Goal: Book appointment/travel/reservation

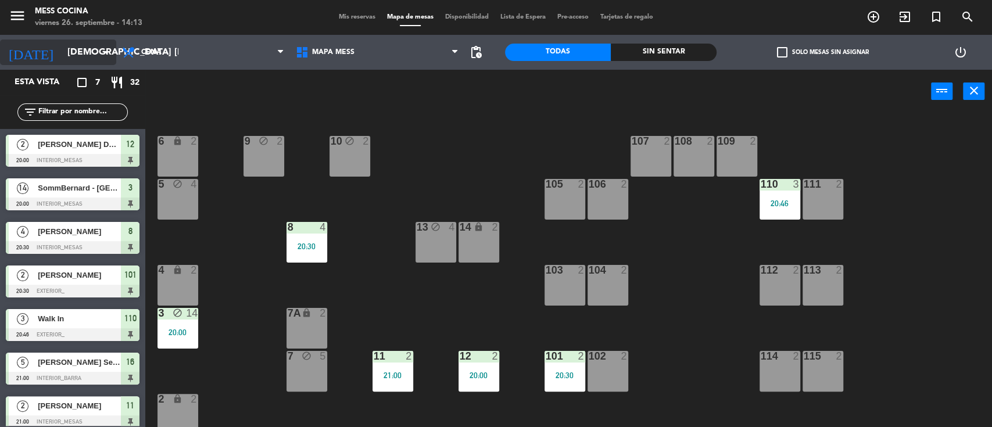
drag, startPoint x: 53, startPoint y: 69, endPoint x: 61, endPoint y: 51, distance: 19.8
click at [61, 51] on div "[DATE] [DEMOGRAPHIC_DATA] [DATE] arrow_drop_down" at bounding box center [58, 52] width 116 height 35
click at [62, 51] on input "[DEMOGRAPHIC_DATA] [DATE]" at bounding box center [123, 52] width 123 height 23
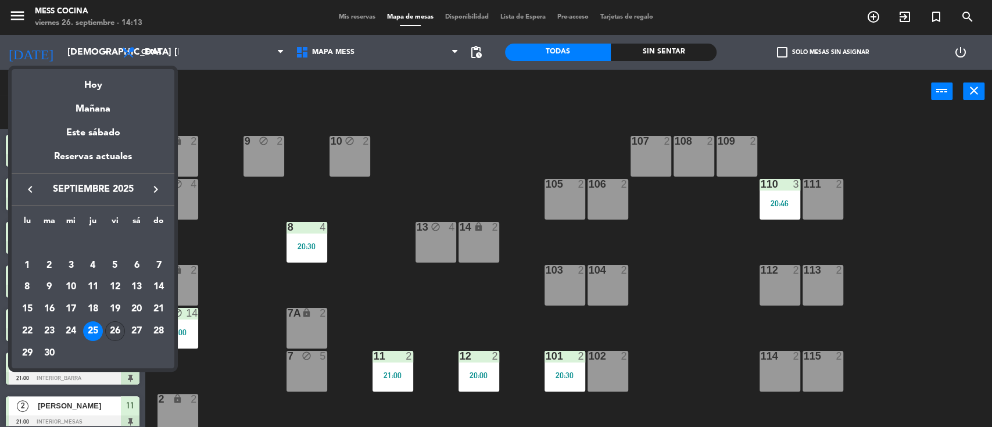
click at [119, 327] on div "26" at bounding box center [115, 331] width 20 height 20
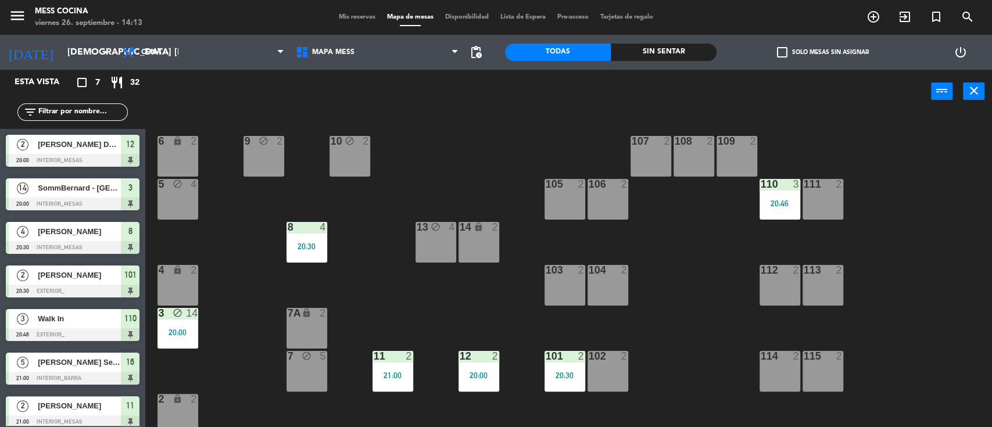
type input "vie. [DATE]"
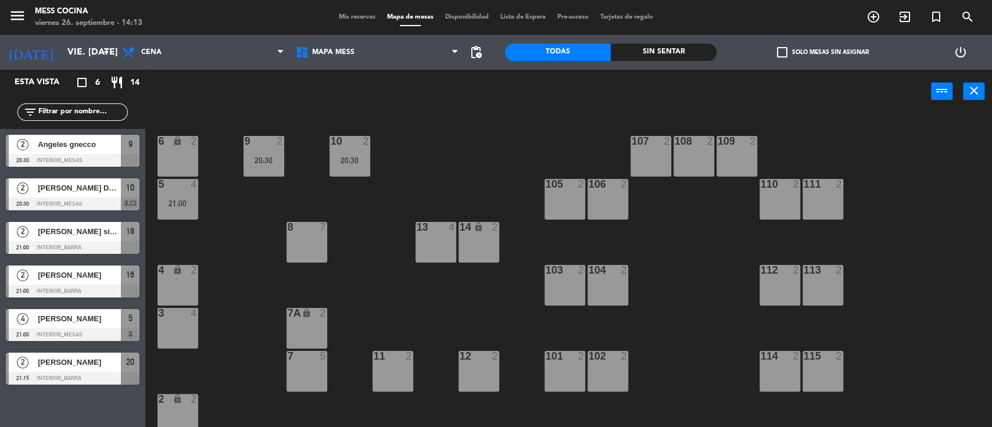
scroll to position [91, 0]
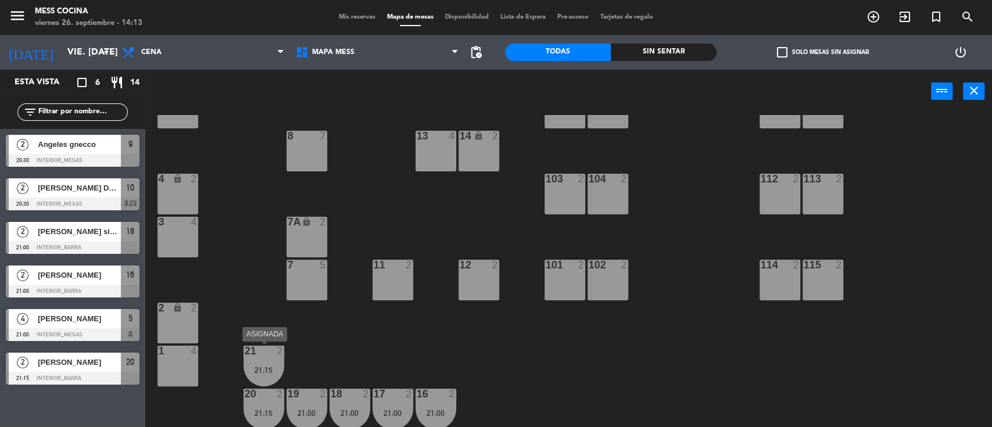
click at [245, 353] on div "21" at bounding box center [245, 351] width 1 height 10
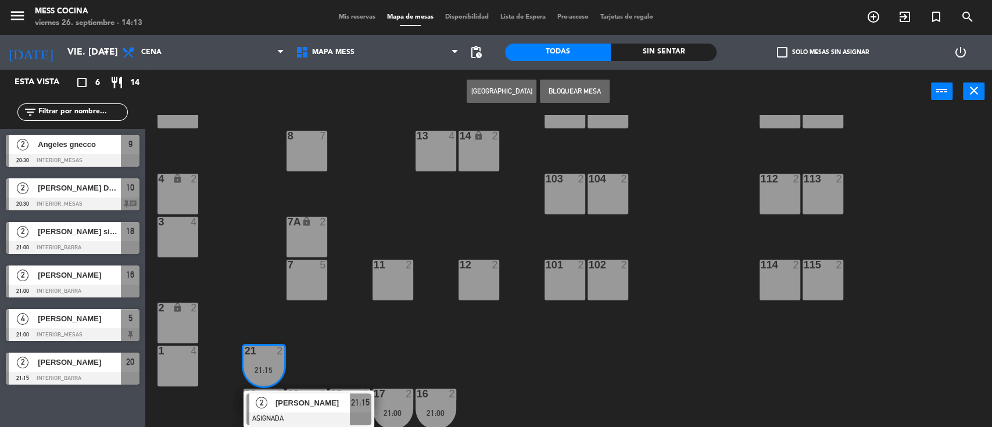
click at [341, 346] on div "6 lock 2 9 2 20:30 10 2 20:30 107 2 108 2 109 2 5 4 21:00 105 2 106 2 110 2 111…" at bounding box center [573, 272] width 837 height 314
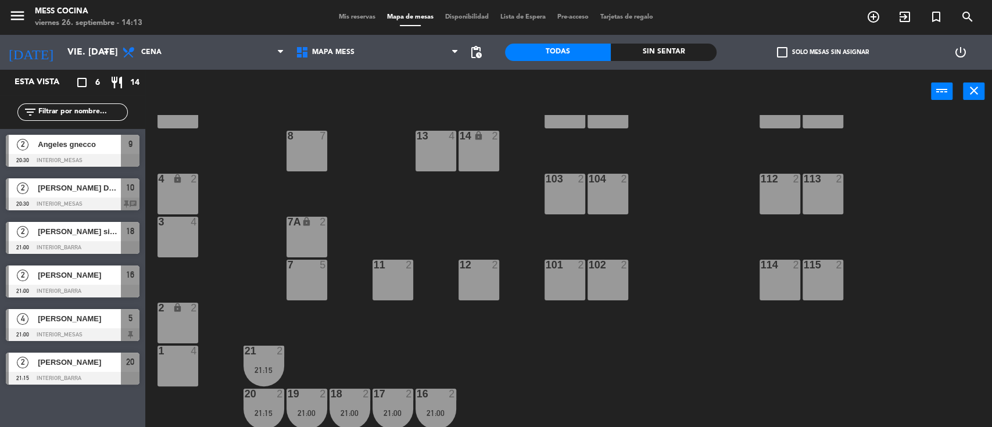
click at [311, 394] on div at bounding box center [306, 394] width 19 height 10
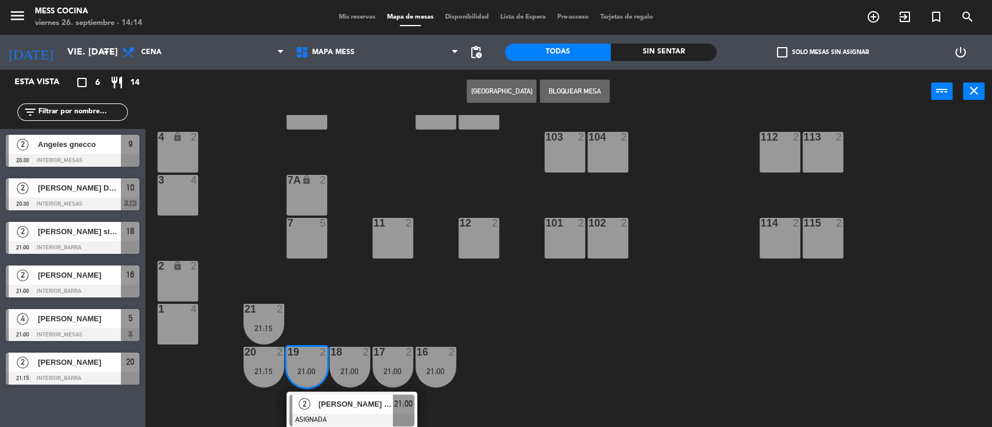
click at [535, 361] on div "6 lock 2 9 2 20:30 10 2 20:30 107 2 108 2 109 2 5 4 21:00 105 2 106 2 110 2 111…" at bounding box center [573, 272] width 837 height 314
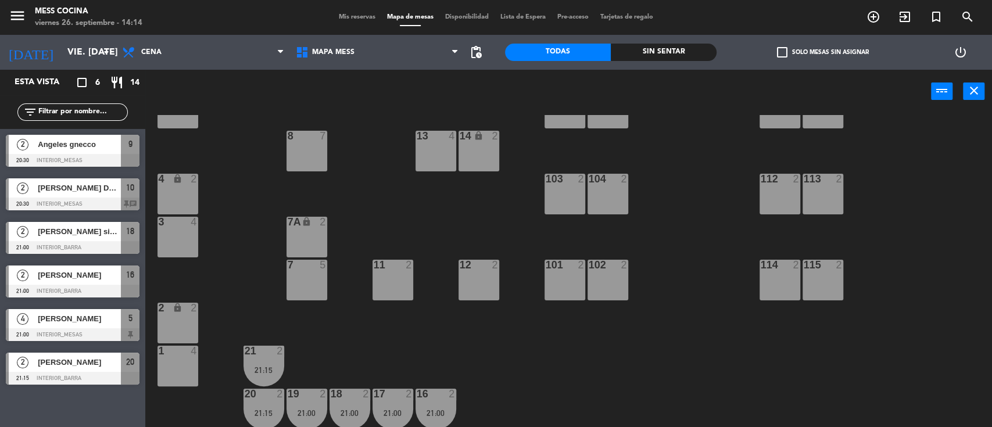
click at [374, 397] on div "17" at bounding box center [374, 394] width 1 height 10
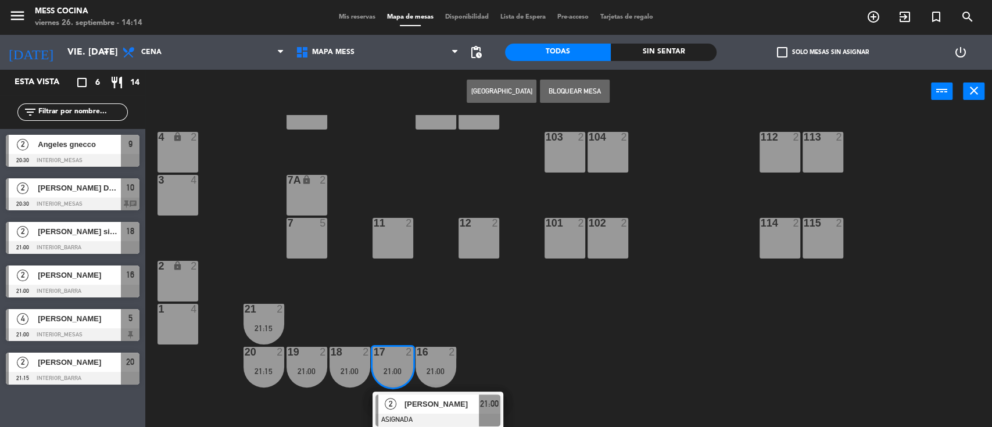
click at [364, 281] on div "6 lock 2 9 2 20:30 10 2 20:30 107 2 108 2 109 2 5 4 21:00 105 2 106 2 110 2 111…" at bounding box center [573, 272] width 837 height 314
